Goal: Task Accomplishment & Management: Manage account settings

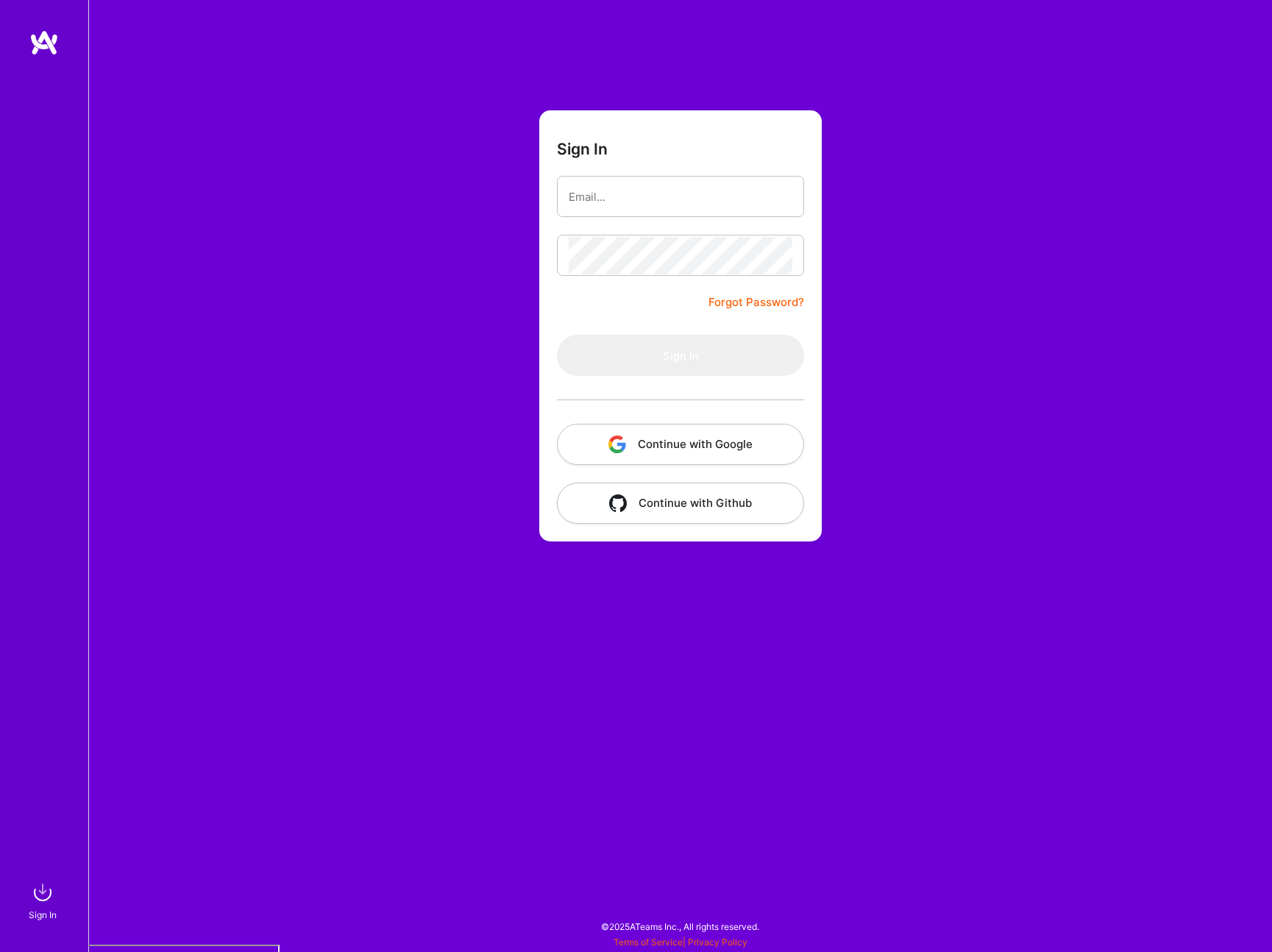
click at [712, 454] on button "Continue with Google" at bounding box center [681, 444] width 247 height 41
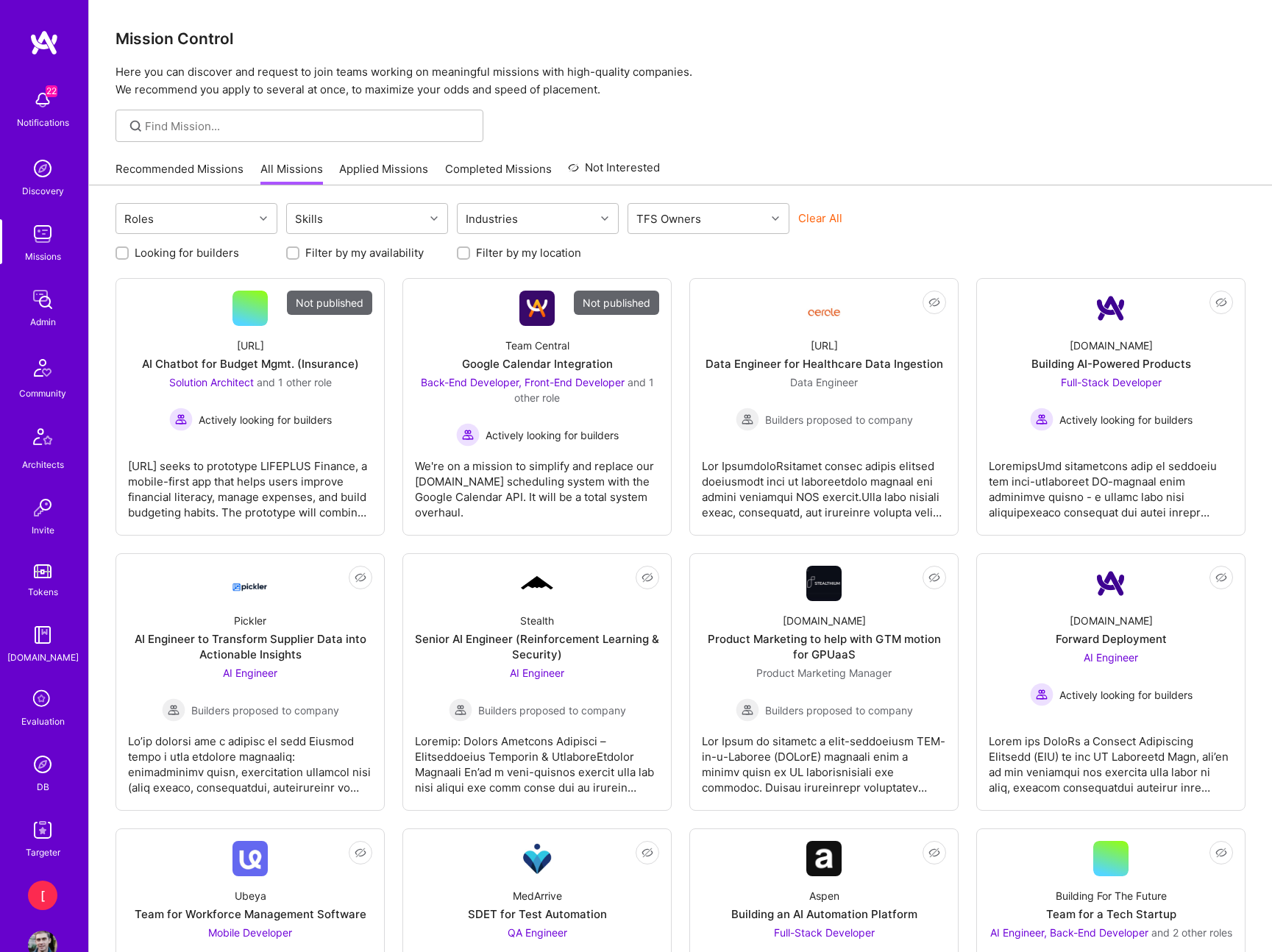
click at [45, 770] on img at bounding box center [43, 765] width 30 height 30
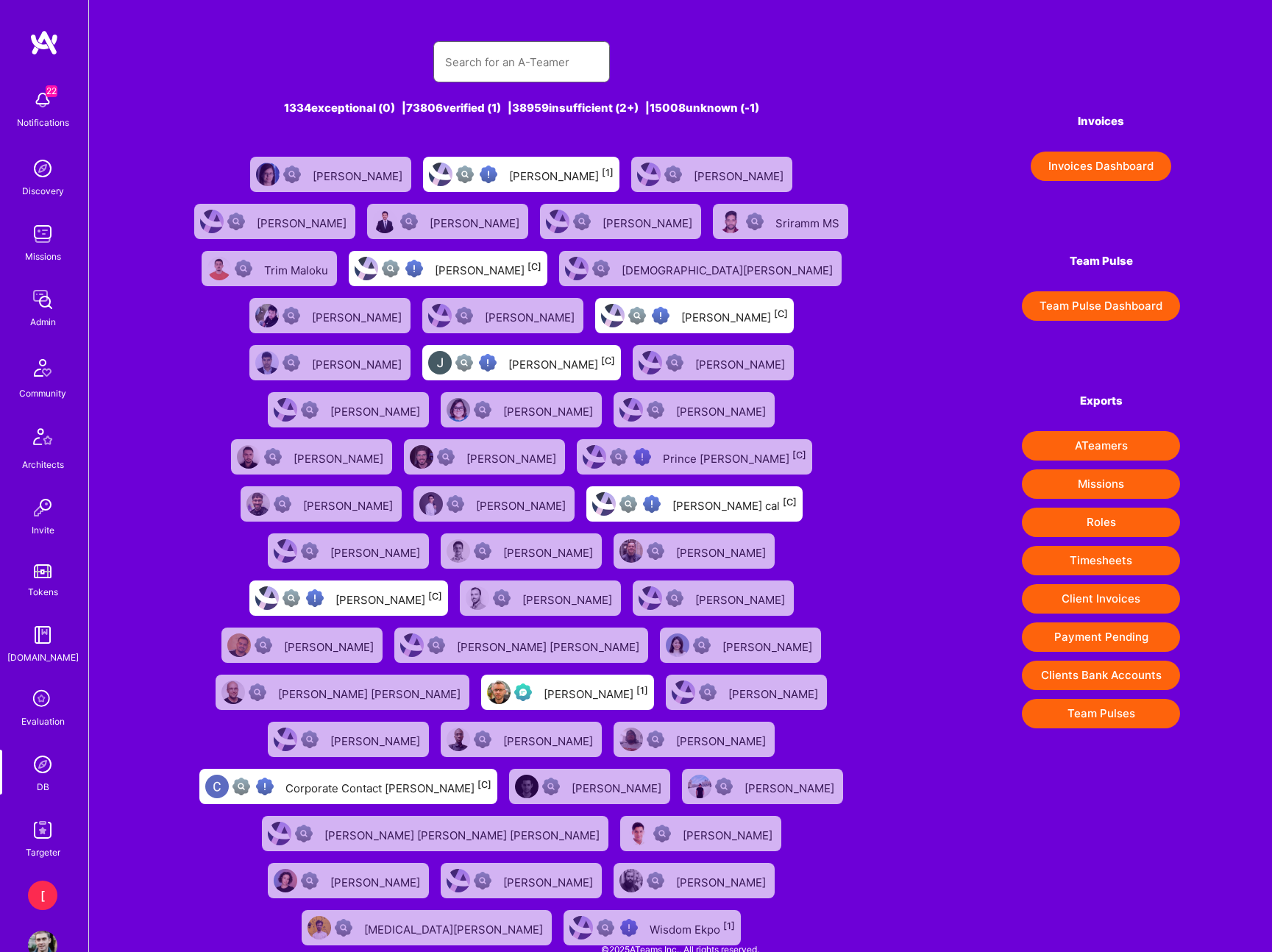
click at [541, 57] on input "text" at bounding box center [521, 62] width 153 height 37
paste input "[EMAIL_ADDRESS][DOMAIN_NAME]"
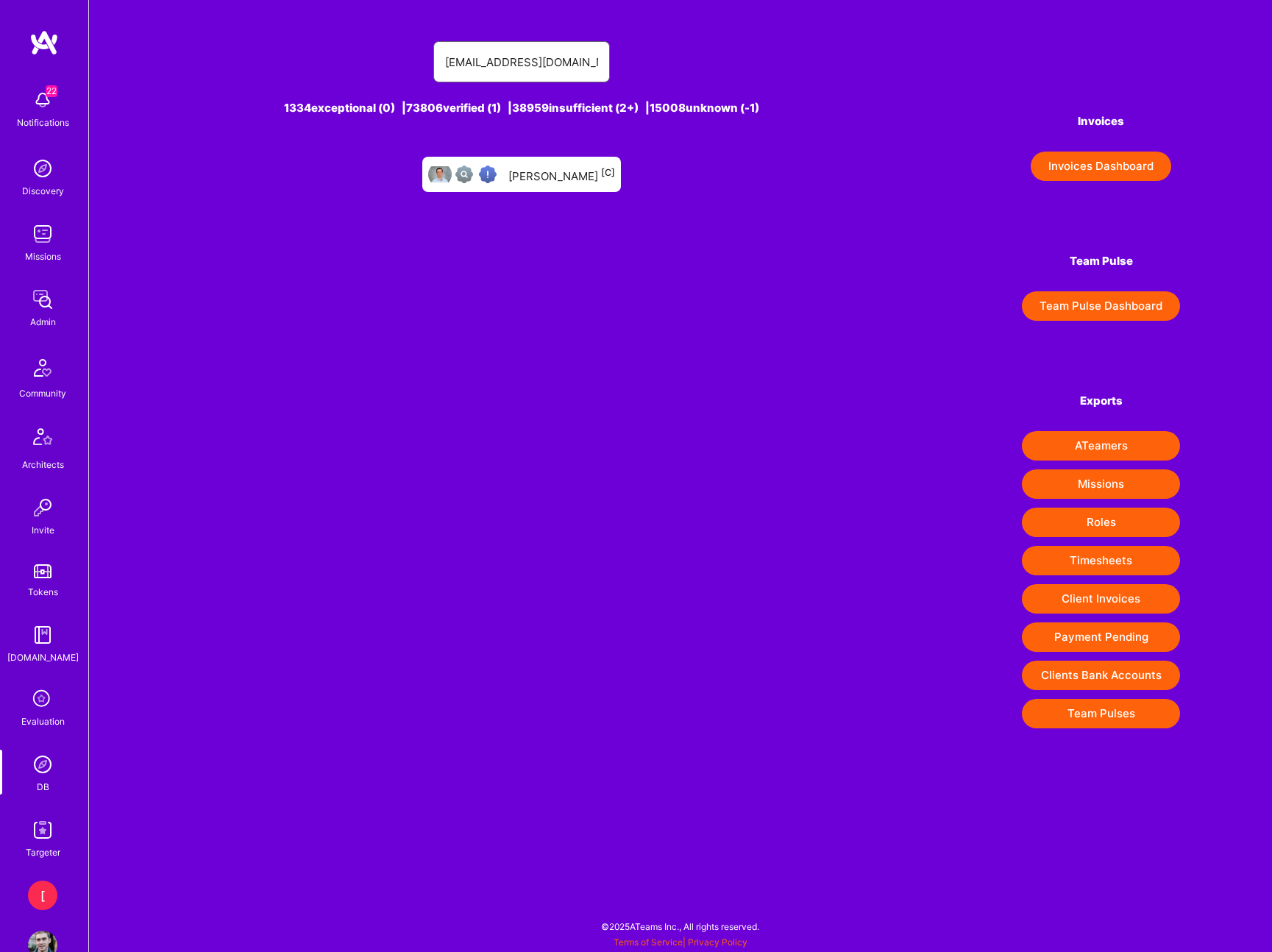
type input "[EMAIL_ADDRESS][DOMAIN_NAME]"
click at [558, 179] on div "Ran Harpaz [C]" at bounding box center [562, 174] width 106 height 19
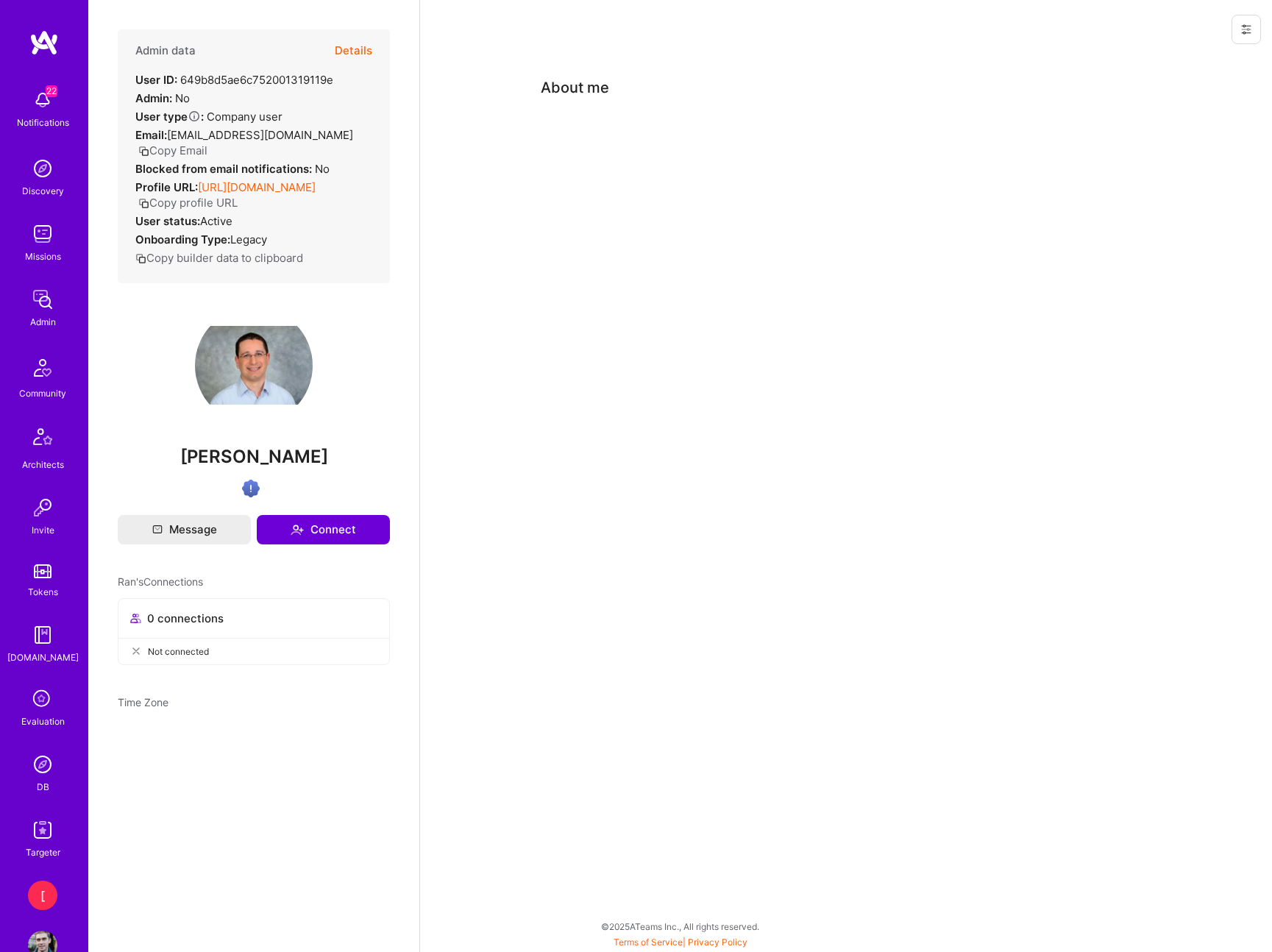
click at [1250, 24] on icon at bounding box center [1246, 30] width 12 height 12
click at [1191, 63] on button "Login as Ran" at bounding box center [1192, 63] width 136 height 37
